Goal: Communication & Community: Participate in discussion

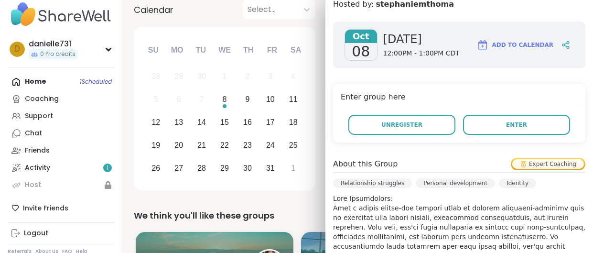
scroll to position [136, 0]
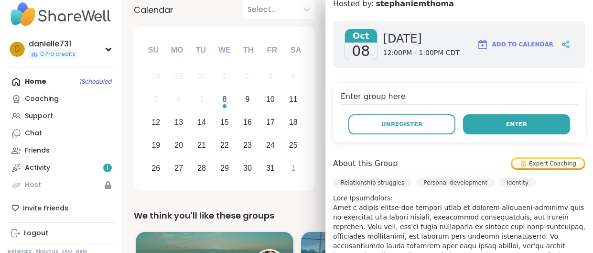
click at [512, 122] on span "Enter" at bounding box center [516, 124] width 21 height 9
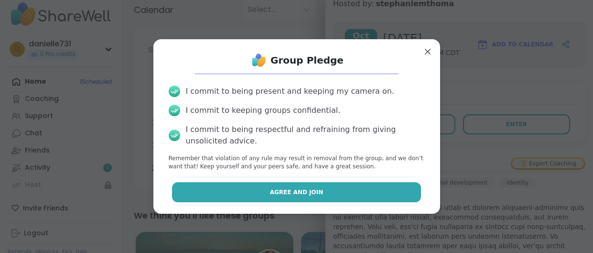
click at [301, 192] on span "Agree and Join" at bounding box center [296, 192] width 53 height 9
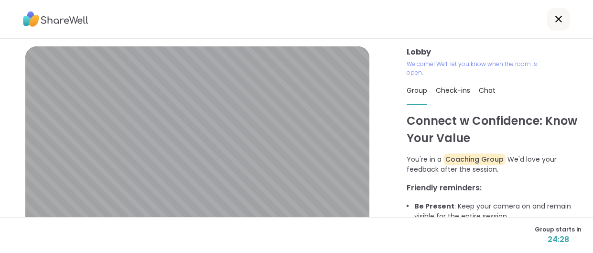
scroll to position [117, 0]
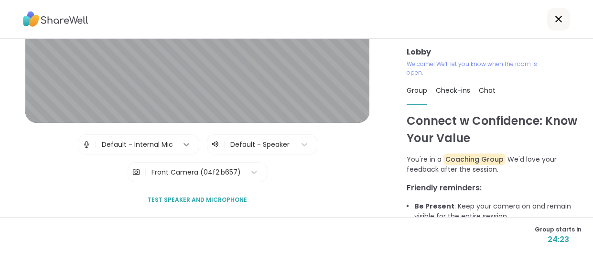
click at [185, 145] on icon at bounding box center [186, 144] width 6 height 3
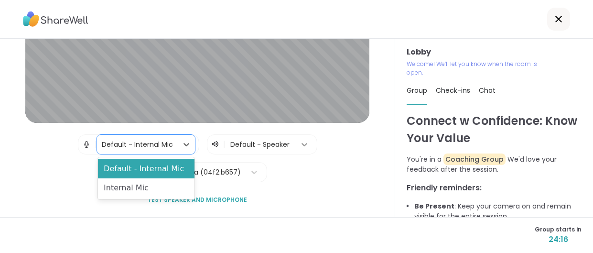
click at [304, 143] on icon at bounding box center [304, 144] width 6 height 3
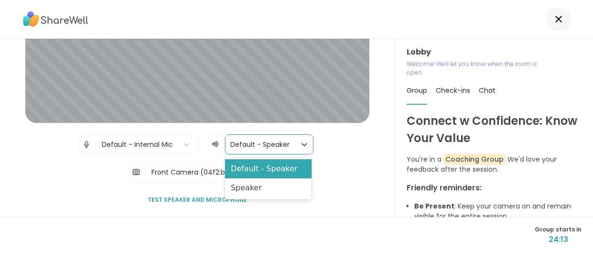
click at [347, 147] on div "Lobby | Default - Internal Mic | 2 results available. Use Up and Down to choose…" at bounding box center [197, 69] width 355 height 280
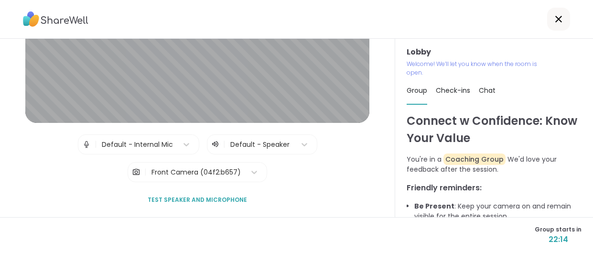
click at [214, 200] on span "Test speaker and microphone" at bounding box center [197, 199] width 99 height 9
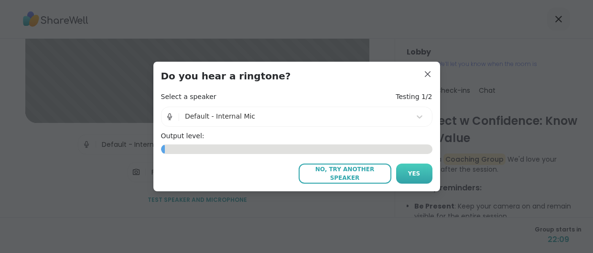
click at [415, 174] on span "Yes" at bounding box center [414, 173] width 12 height 9
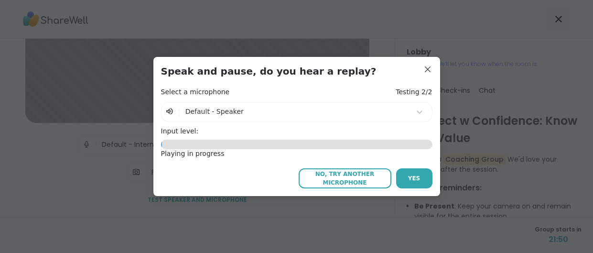
click at [236, 143] on div "0.45" at bounding box center [296, 144] width 271 height 10
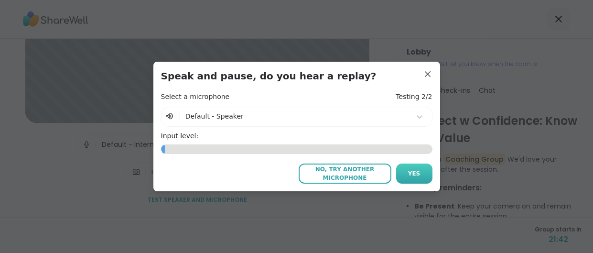
click at [410, 172] on span "Yes" at bounding box center [414, 173] width 12 height 9
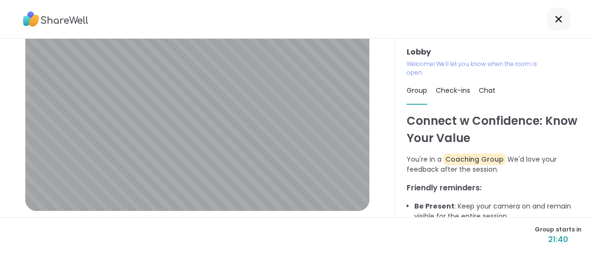
scroll to position [24, 0]
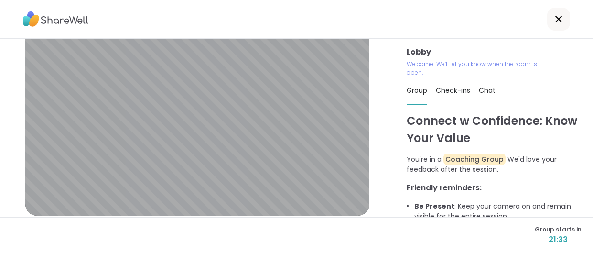
click at [455, 92] on span "Check-ins" at bounding box center [453, 90] width 34 height 10
type textarea "*"
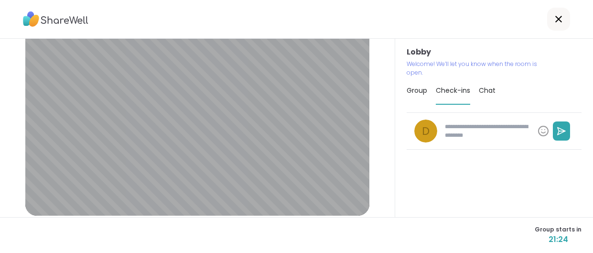
click at [486, 91] on span "Chat" at bounding box center [487, 90] width 17 height 10
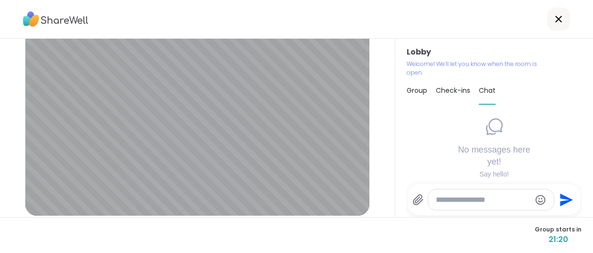
click at [418, 90] on span "Group" at bounding box center [416, 90] width 21 height 10
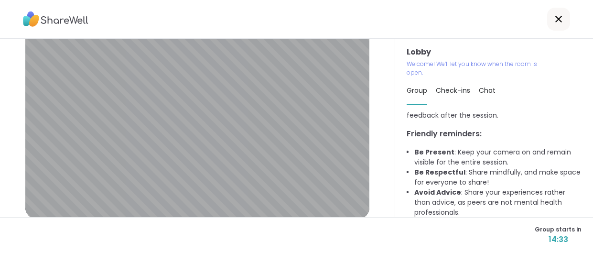
scroll to position [0, 0]
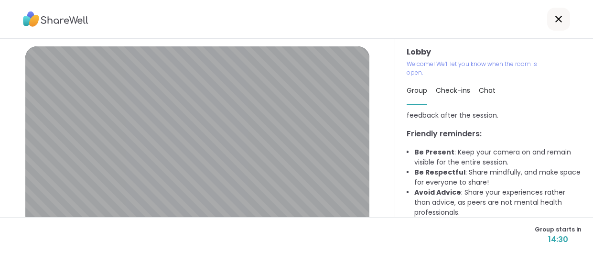
click at [557, 19] on icon at bounding box center [558, 18] width 11 height 11
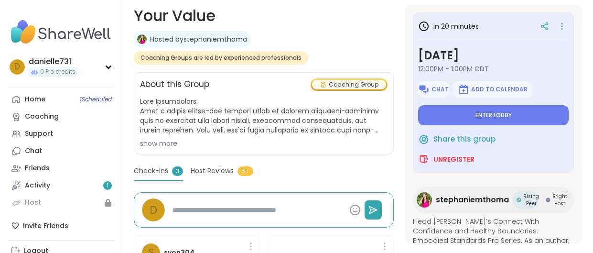
scroll to position [171, 0]
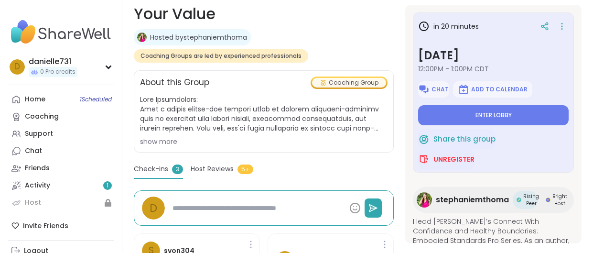
click at [170, 141] on div "show more" at bounding box center [263, 142] width 247 height 10
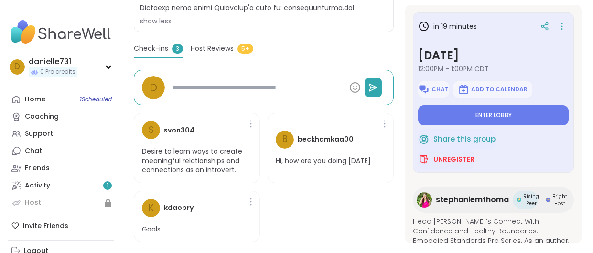
scroll to position [533, 0]
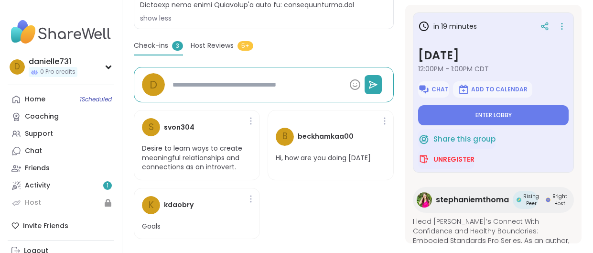
type textarea "*"
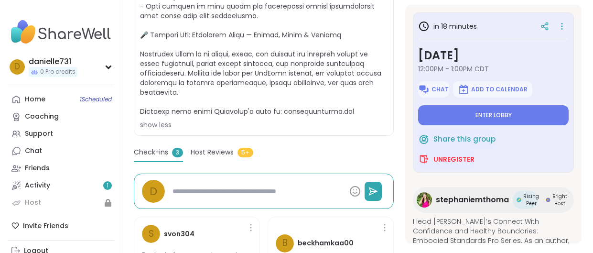
scroll to position [426, 0]
click at [205, 149] on span "Host Reviews" at bounding box center [212, 152] width 43 height 10
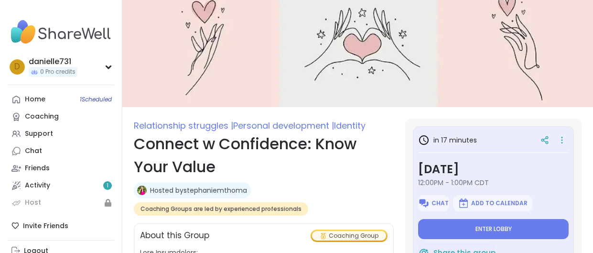
scroll to position [0, 0]
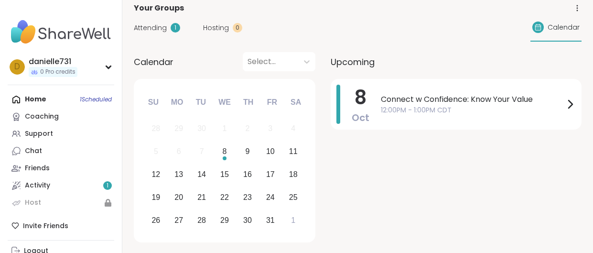
scroll to position [62, 0]
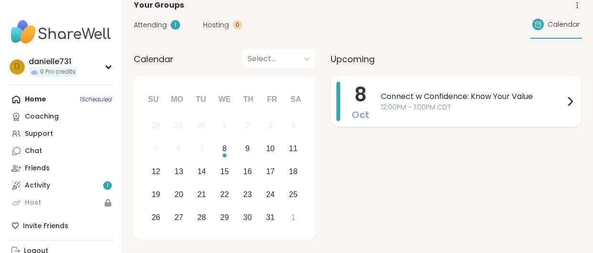
click at [419, 95] on span "Connect w Confidence: Know Your Value" at bounding box center [472, 96] width 183 height 11
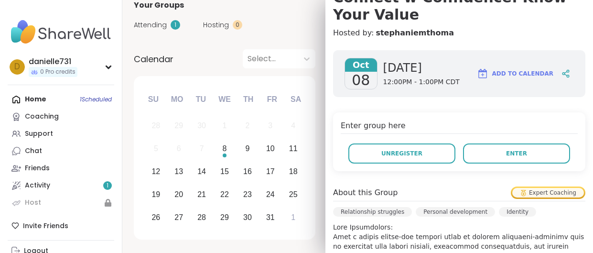
scroll to position [107, 0]
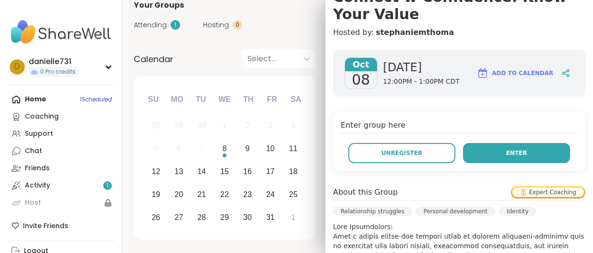
click at [515, 149] on span "Enter" at bounding box center [516, 153] width 21 height 9
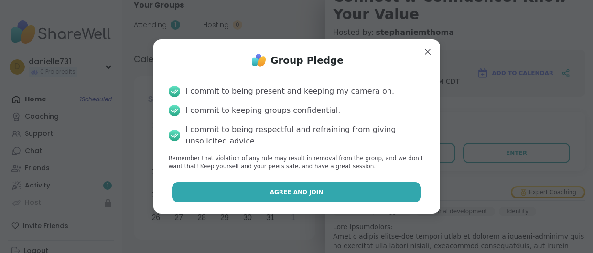
click at [300, 193] on span "Agree and Join" at bounding box center [296, 192] width 53 height 9
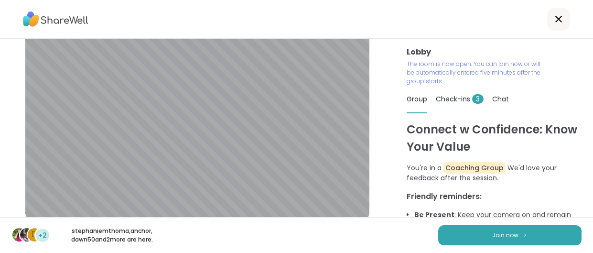
scroll to position [8, 0]
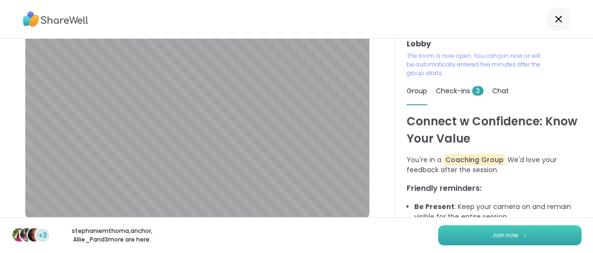
click at [507, 234] on span "Join now" at bounding box center [505, 235] width 26 height 9
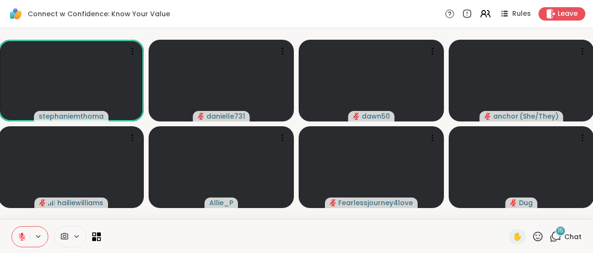
click at [560, 234] on span "15" at bounding box center [560, 230] width 6 height 8
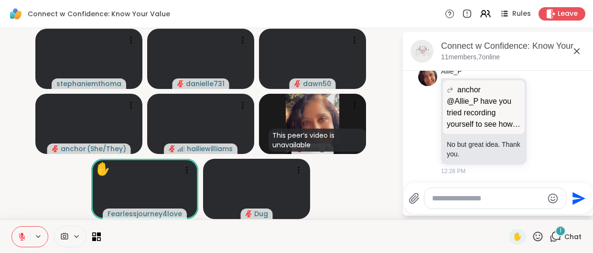
scroll to position [1025, 0]
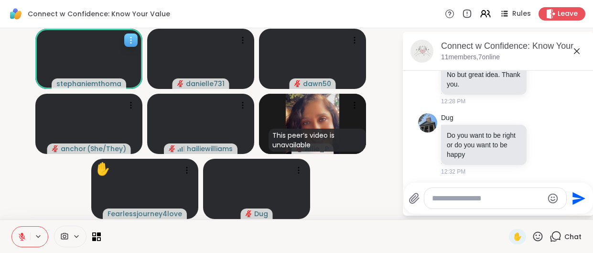
click at [130, 38] on icon at bounding box center [131, 40] width 10 height 10
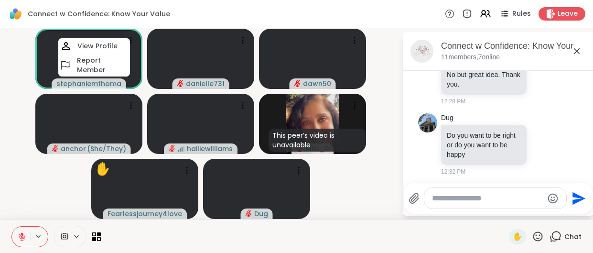
click at [186, 16] on div "Connect w Confidence: Know Your Value Rules Leave" at bounding box center [296, 14] width 593 height 28
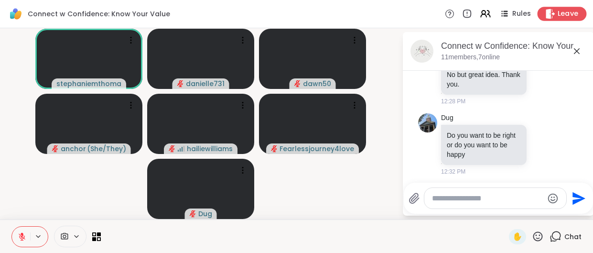
scroll to position [1105, 0]
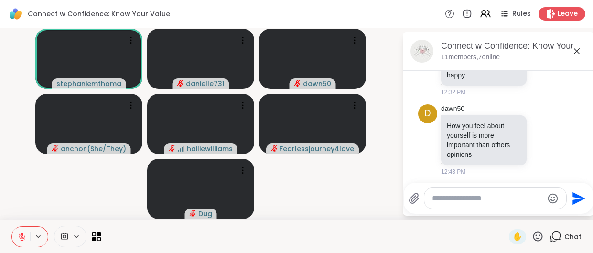
click at [76, 235] on icon at bounding box center [77, 236] width 8 height 8
click at [98, 236] on icon at bounding box center [96, 236] width 9 height 9
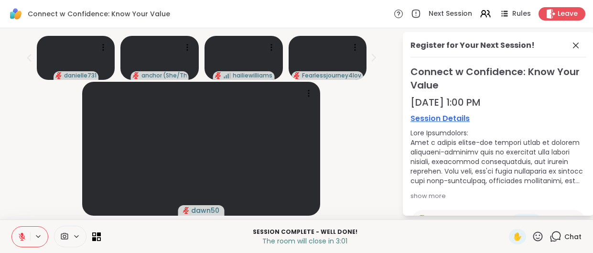
scroll to position [0, 0]
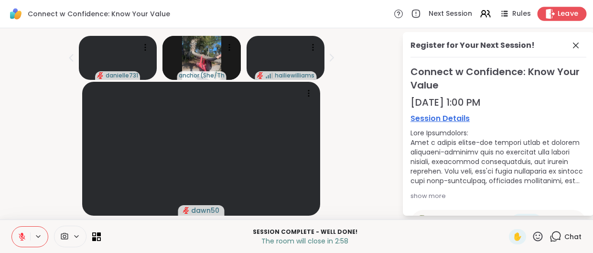
click at [563, 10] on span "Leave" at bounding box center [567, 14] width 21 height 10
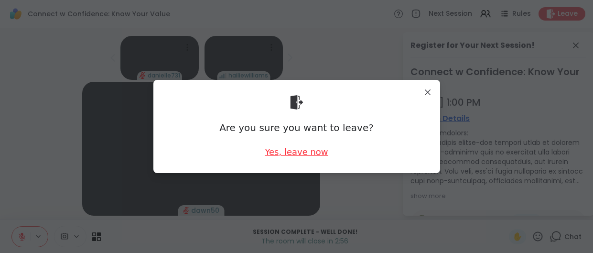
click at [297, 152] on div "Yes, leave now" at bounding box center [296, 152] width 63 height 12
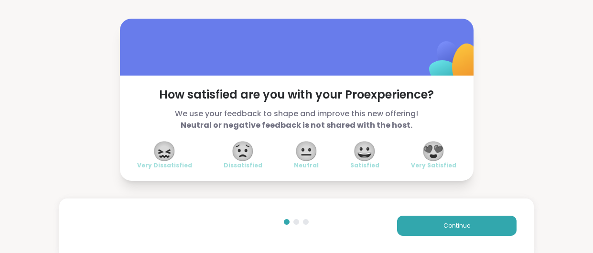
click at [363, 152] on span "😀" at bounding box center [364, 150] width 24 height 17
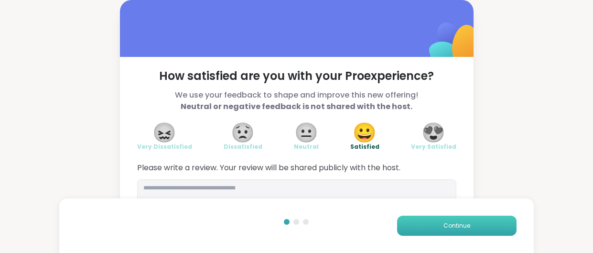
click at [460, 225] on span "Continue" at bounding box center [456, 225] width 27 height 9
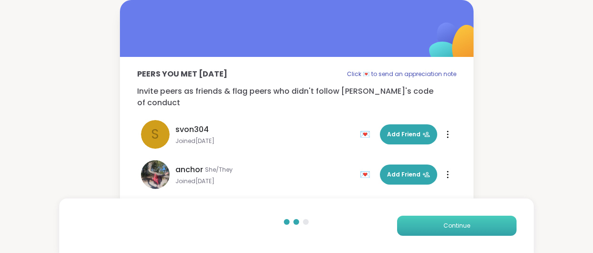
click at [456, 230] on button "Continue" at bounding box center [456, 225] width 119 height 20
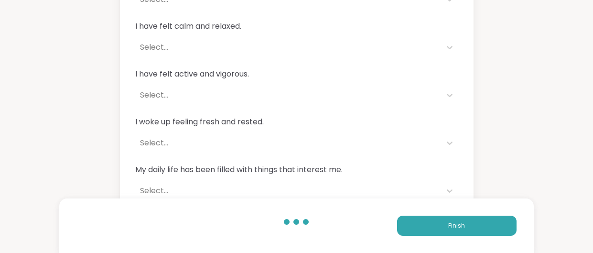
scroll to position [147, 0]
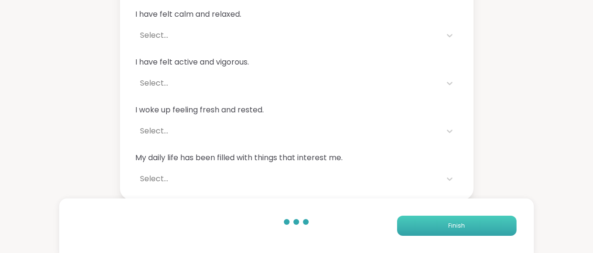
click at [448, 224] on span "Finish" at bounding box center [456, 225] width 17 height 9
